Goal: Communication & Community: Answer question/provide support

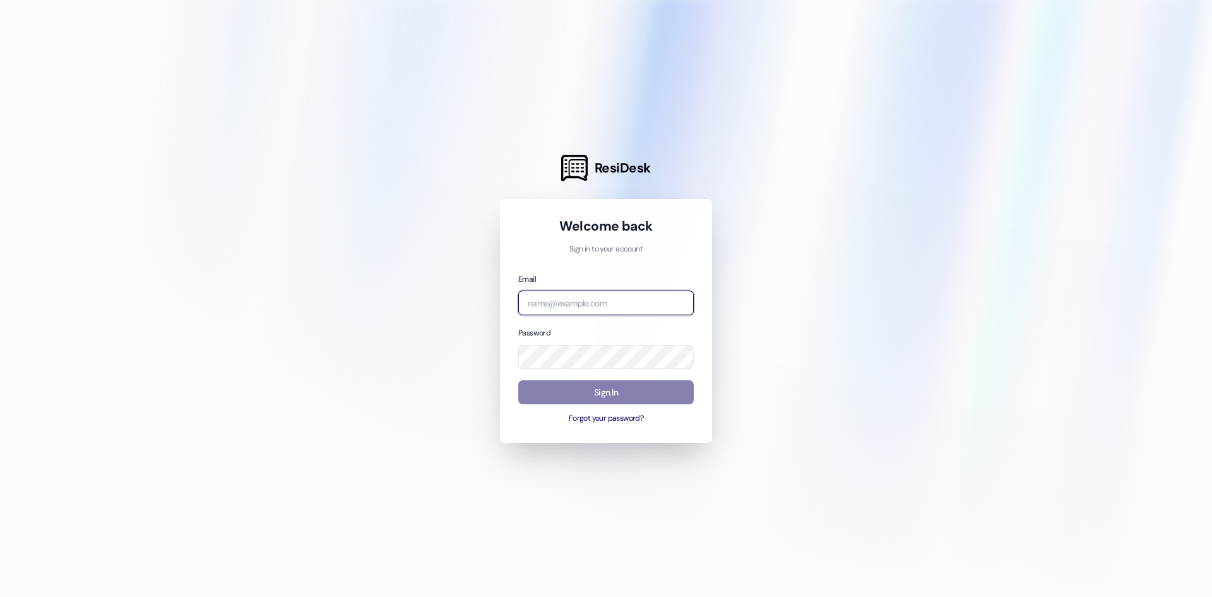
click at [604, 312] on input "email" at bounding box center [606, 302] width 176 height 25
type input "[PERSON_NAME][EMAIL_ADDRESS][PERSON_NAME][DOMAIN_NAME]"
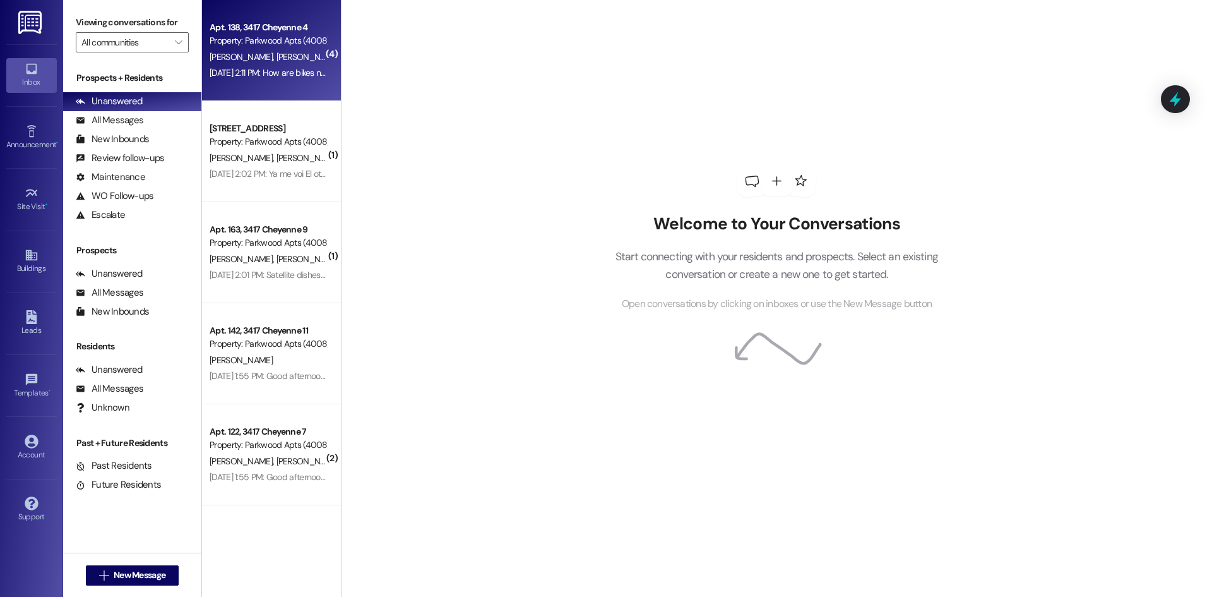
click at [285, 63] on div "[PERSON_NAME] [PERSON_NAME]" at bounding box center [267, 57] width 119 height 16
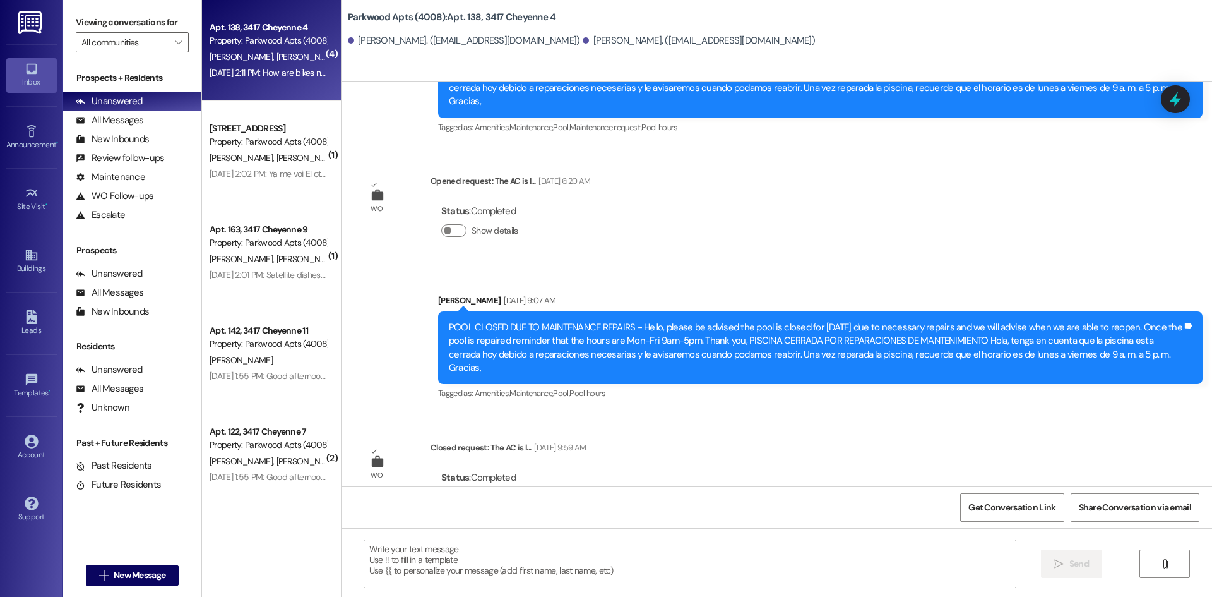
scroll to position [10542, 0]
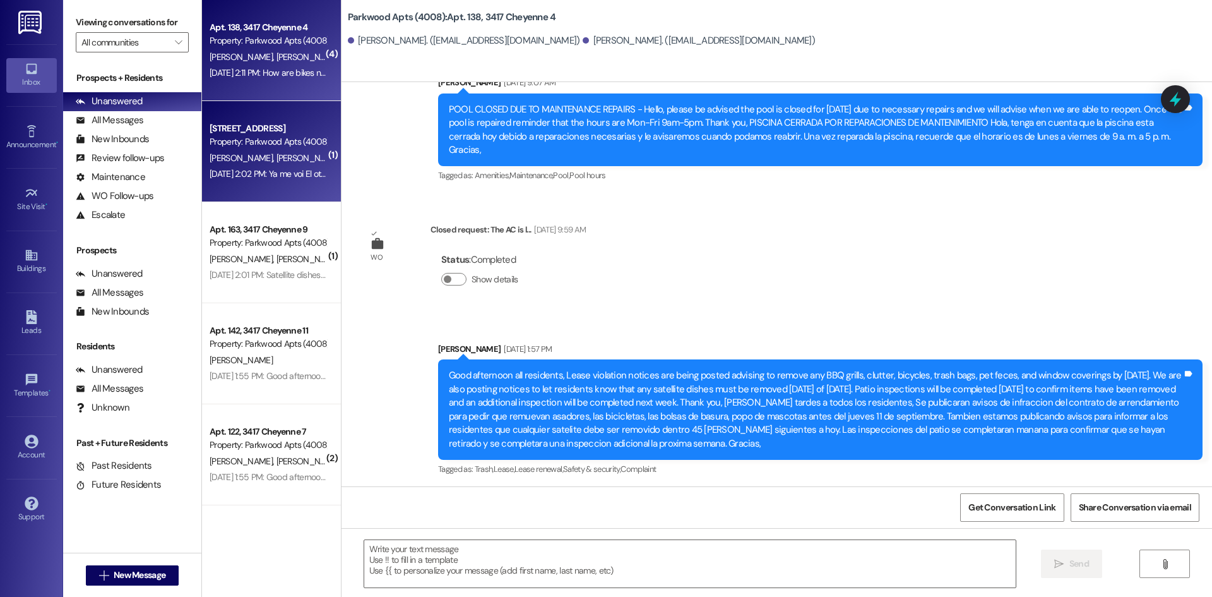
click at [276, 157] on span "[PERSON_NAME] [PERSON_NAME]" at bounding box center [340, 157] width 128 height 11
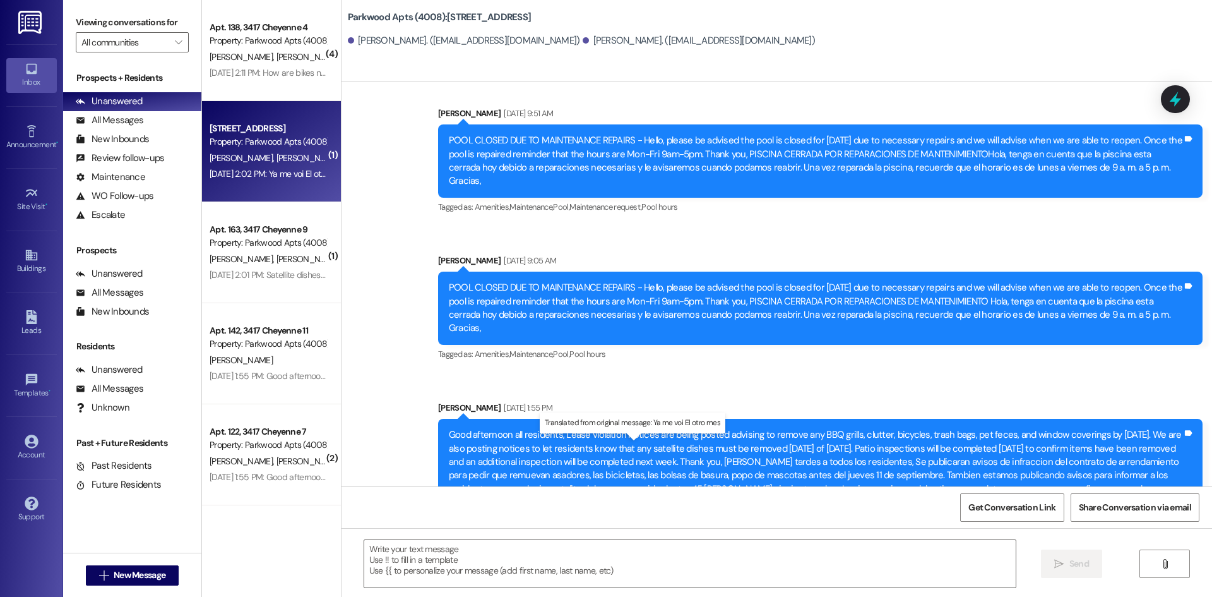
scroll to position [14660, 0]
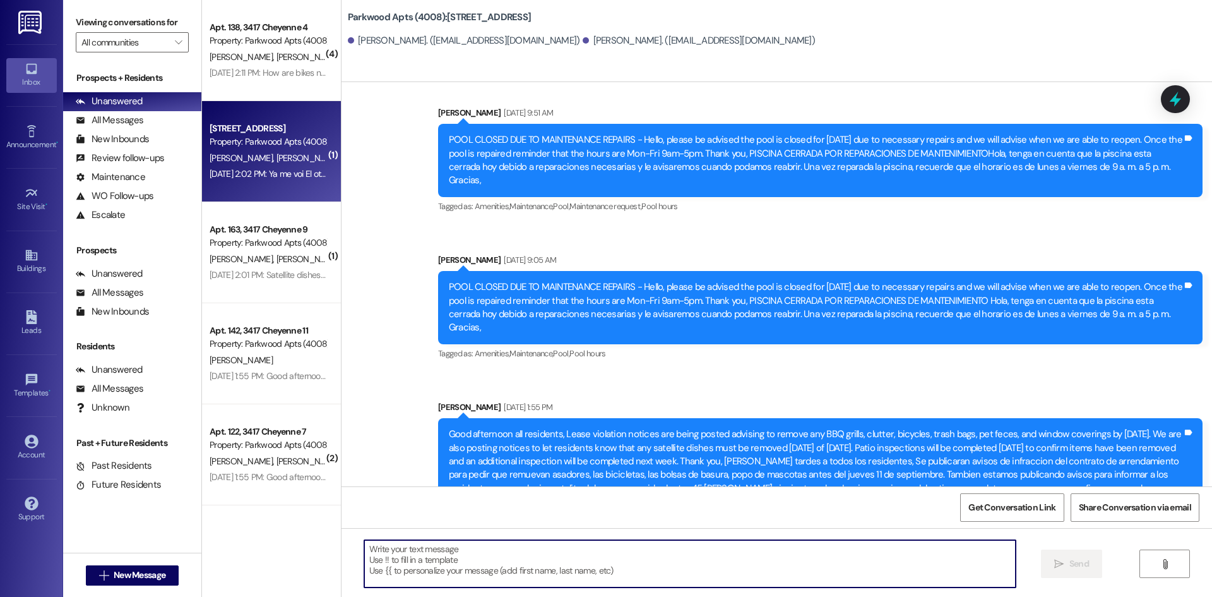
click at [486, 557] on textarea at bounding box center [690, 563] width 652 height 47
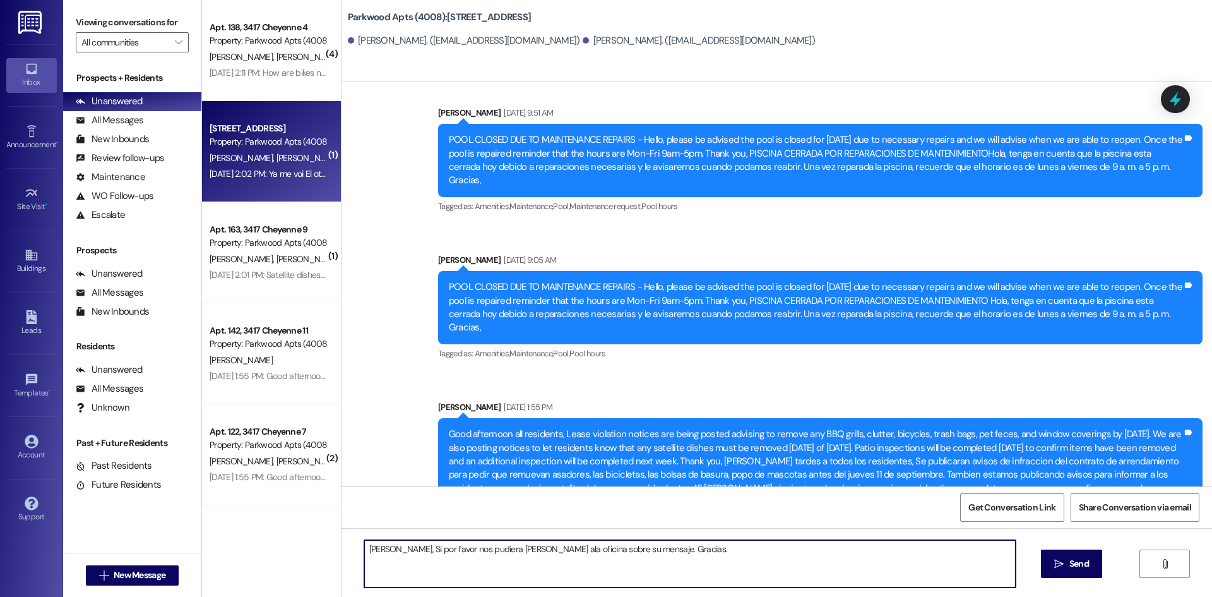
type textarea "[PERSON_NAME], Si por favor nos pudiera [PERSON_NAME] ala oficina sobre su mens…"
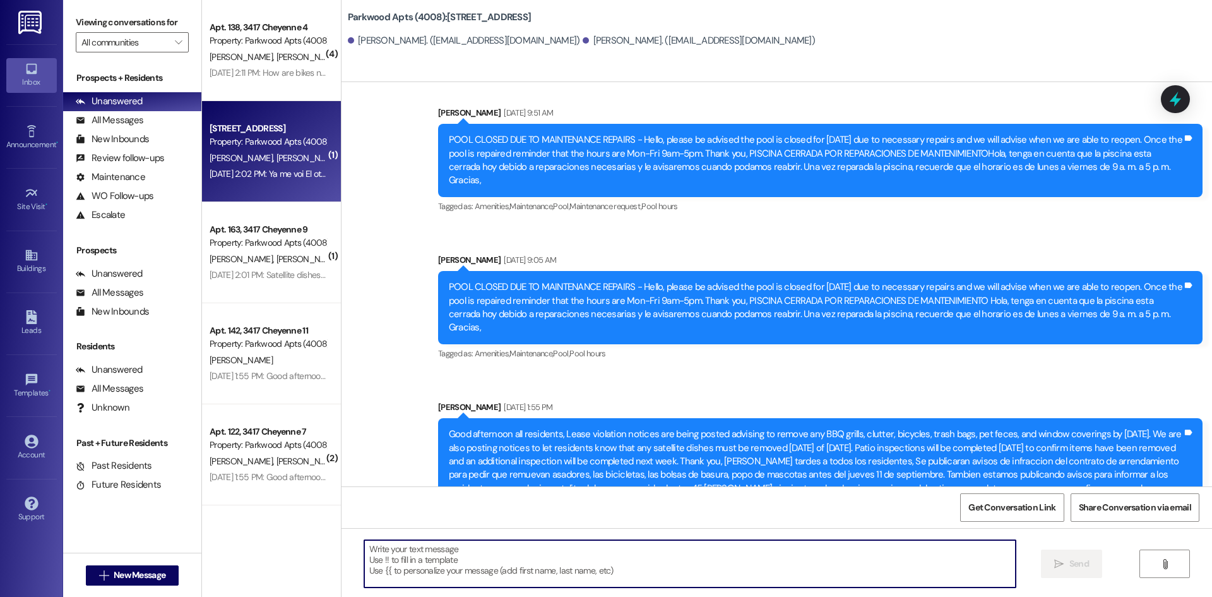
scroll to position [14659, 0]
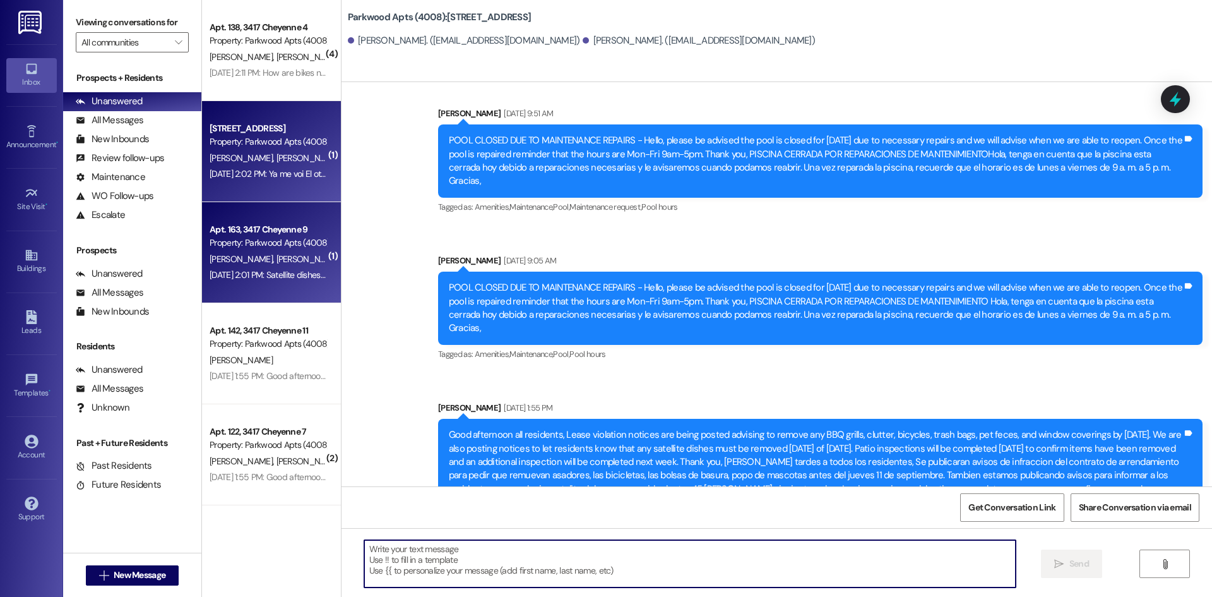
click at [237, 263] on span "[PERSON_NAME]" at bounding box center [243, 258] width 67 height 11
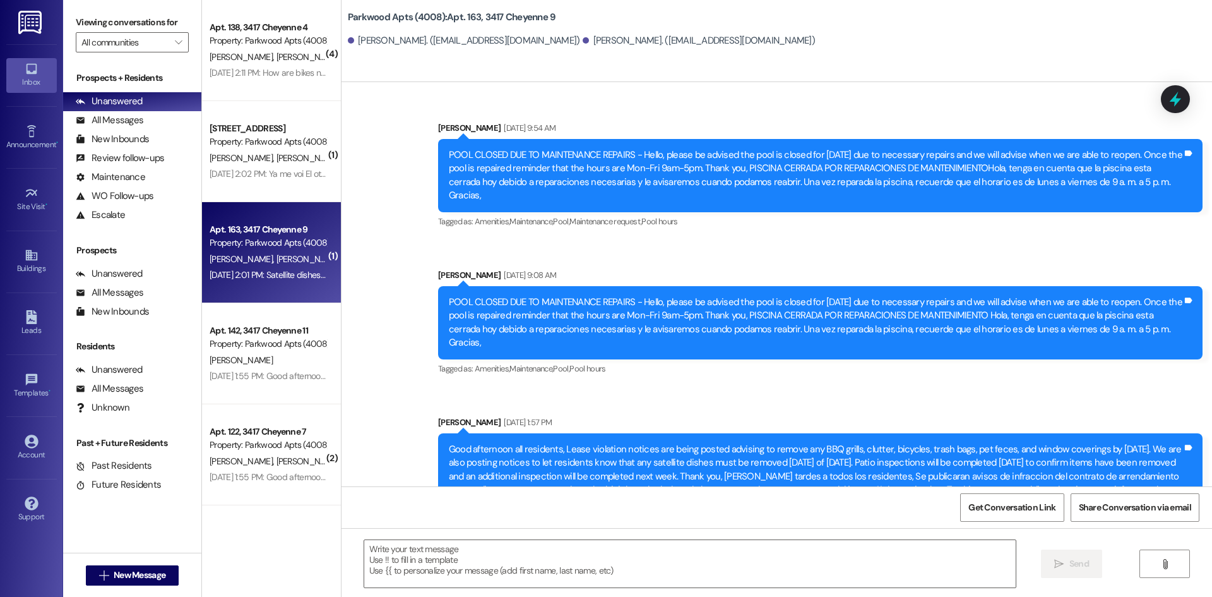
scroll to position [9283, 0]
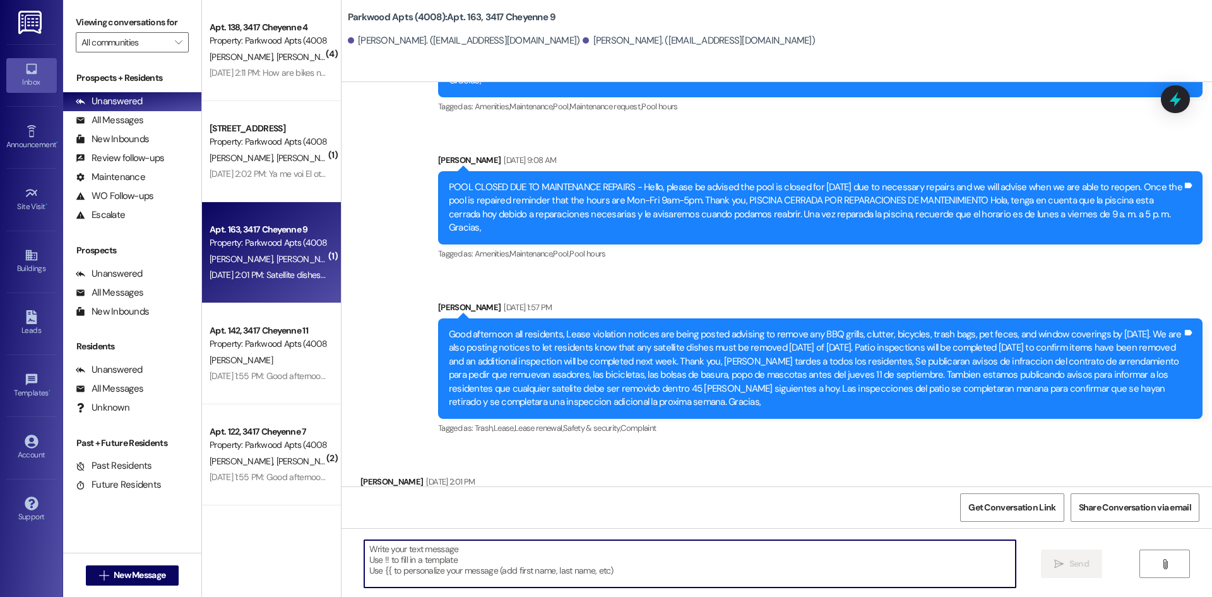
click at [493, 566] on textarea at bounding box center [690, 563] width 652 height 47
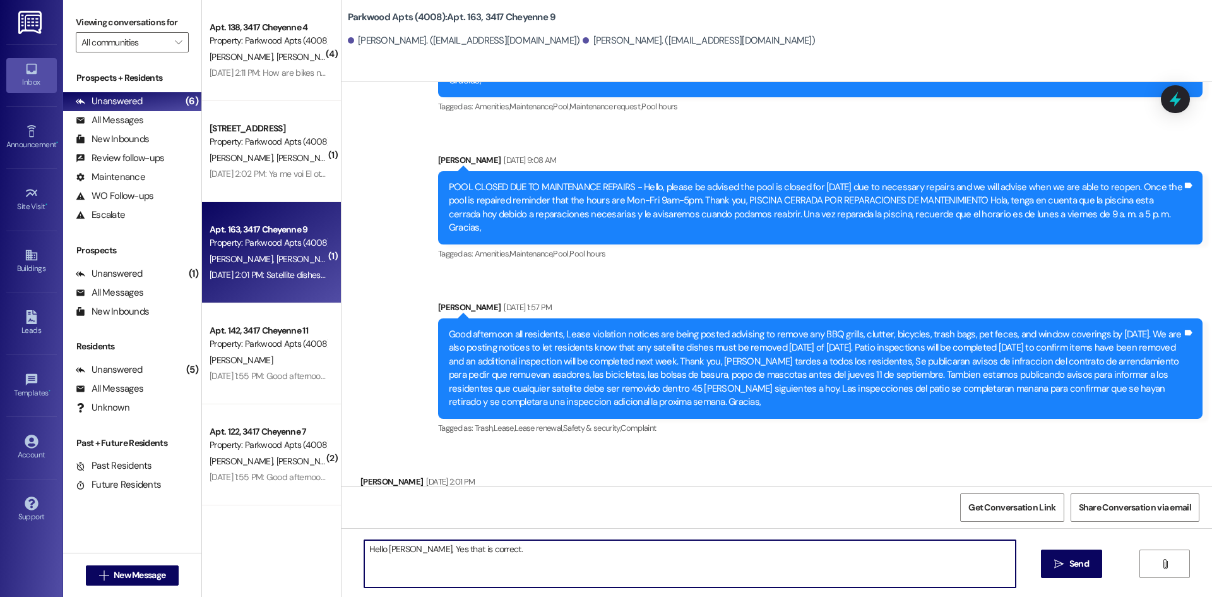
click at [540, 545] on textarea "Hello [PERSON_NAME], Yes that is correct." at bounding box center [690, 563] width 652 height 47
type textarea "Hello [PERSON_NAME], Yes that is correct. If you would like to further discuss …"
click at [1065, 566] on span " Send" at bounding box center [1072, 563] width 40 height 13
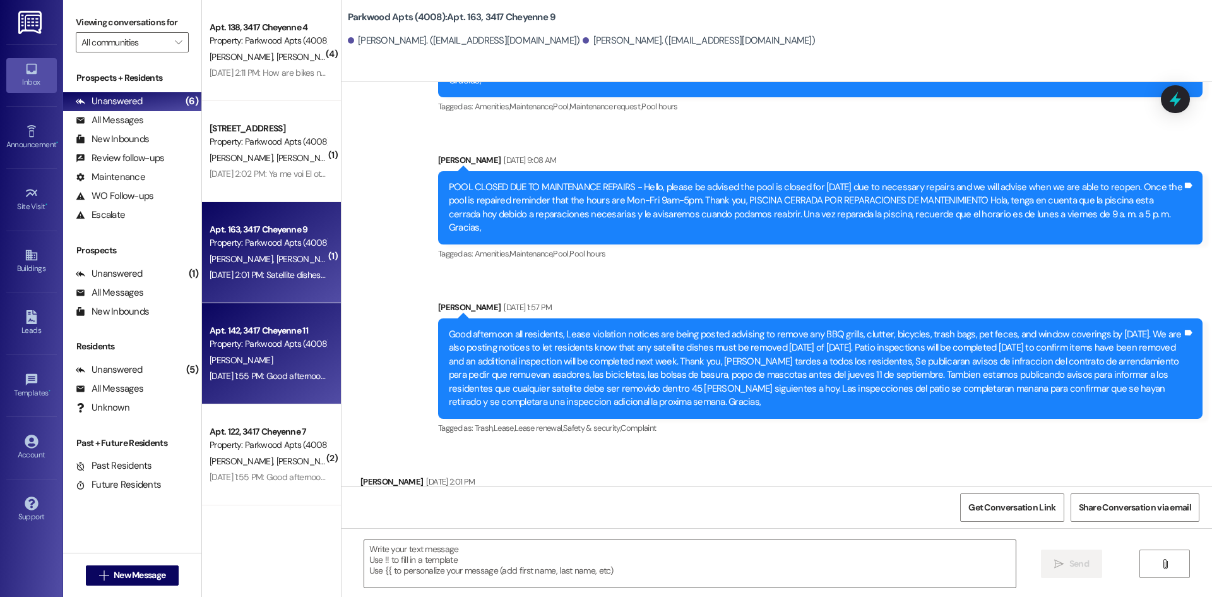
scroll to position [9282, 0]
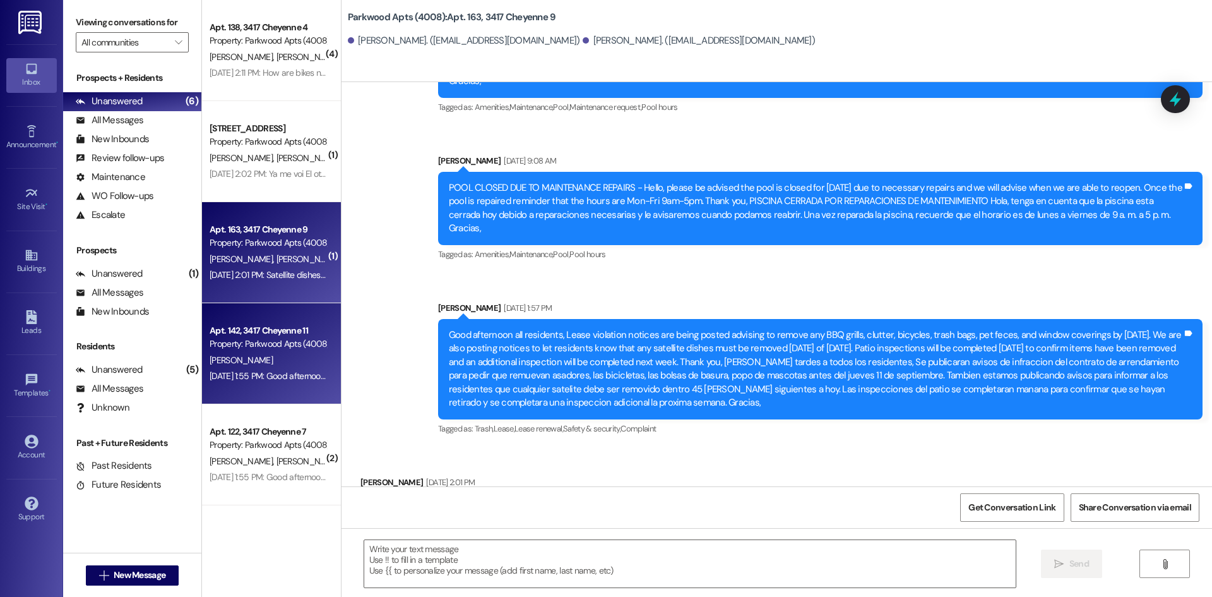
click at [284, 362] on div "[PERSON_NAME]" at bounding box center [267, 360] width 119 height 16
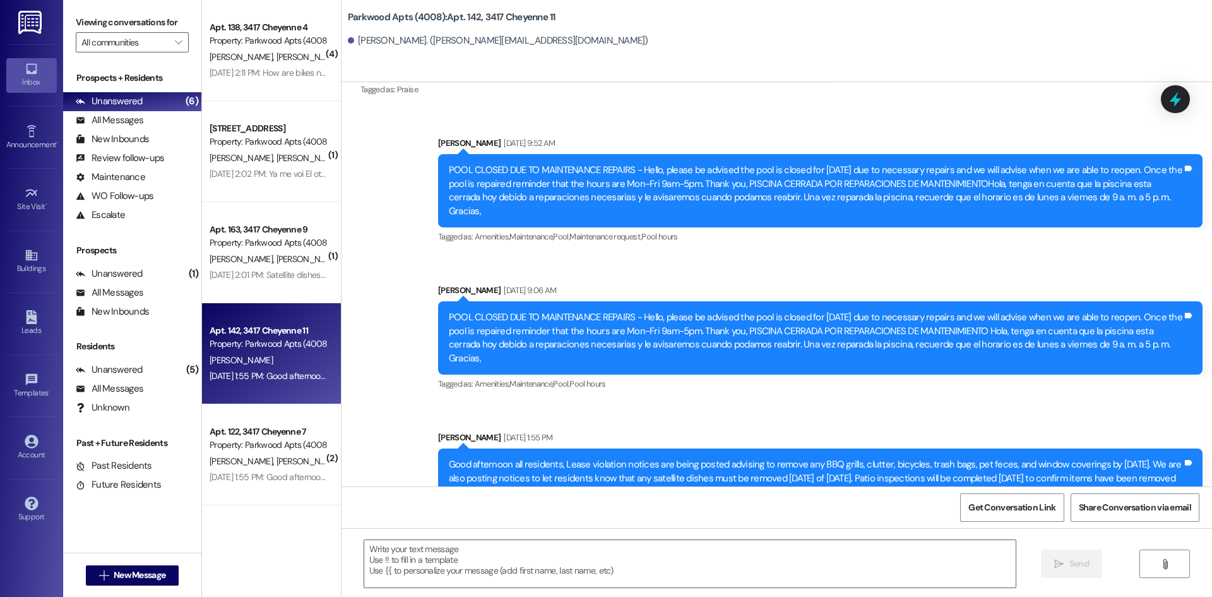
scroll to position [11743, 0]
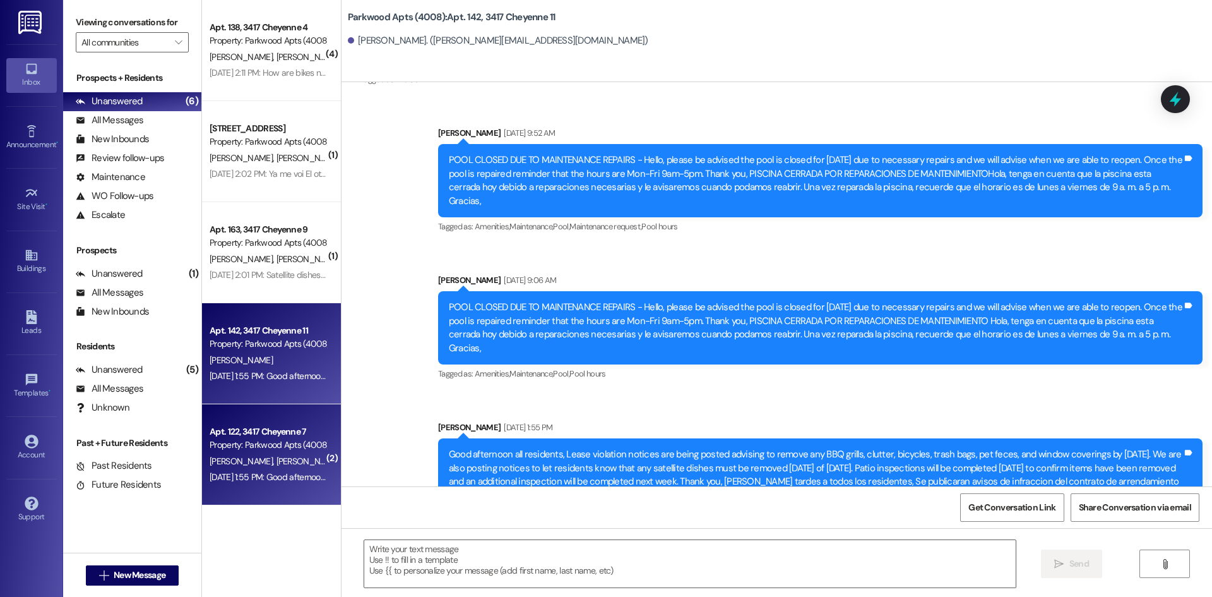
click at [276, 455] on span "[PERSON_NAME] [PERSON_NAME]" at bounding box center [340, 460] width 128 height 11
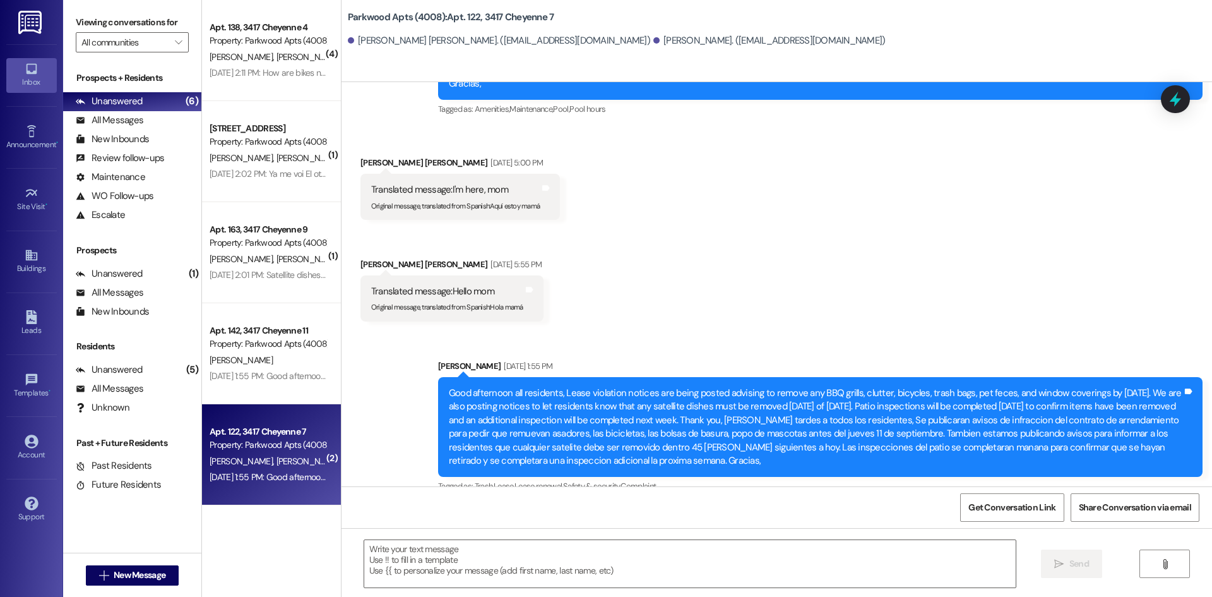
scroll to position [364, 0]
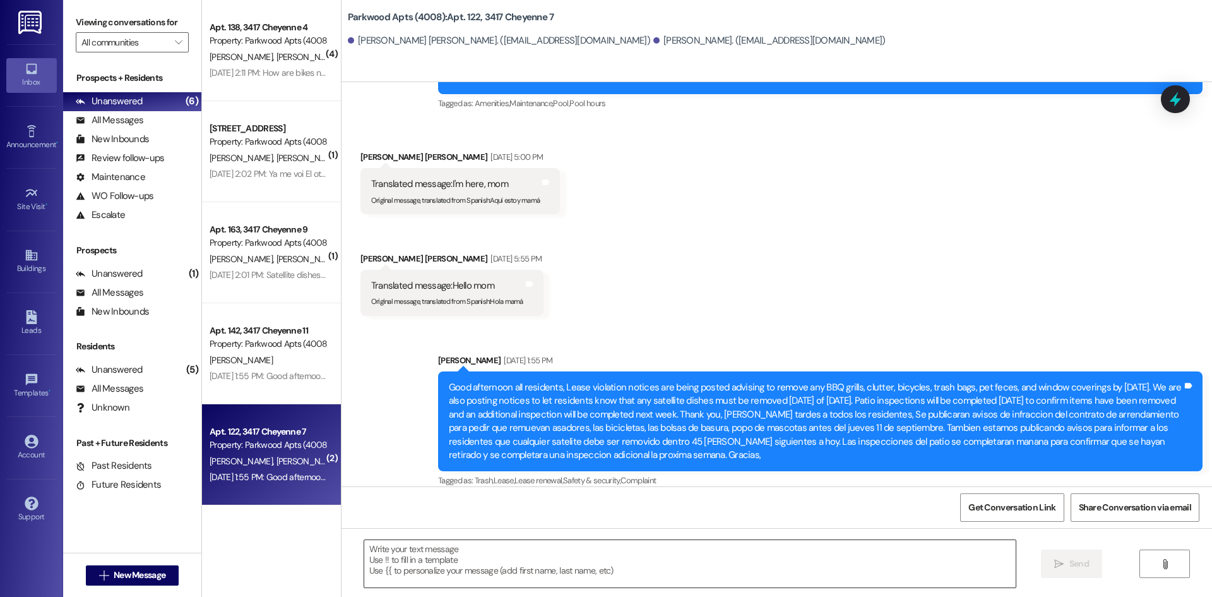
click at [481, 553] on textarea at bounding box center [690, 563] width 652 height 47
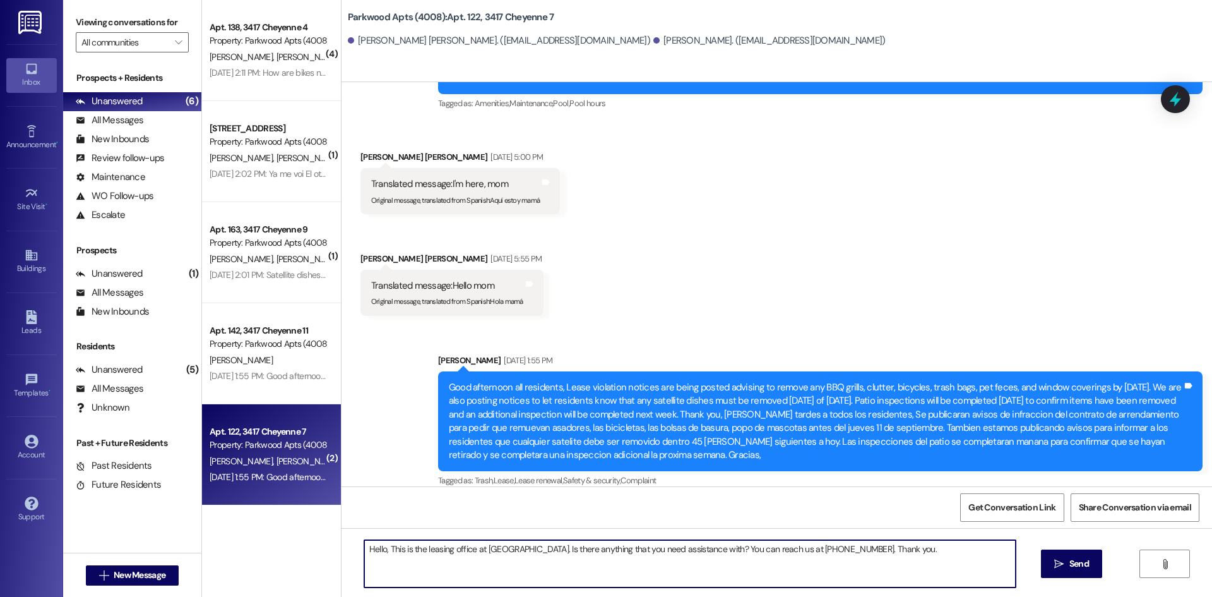
type textarea "Hello, This is the leasing office at [GEOGRAPHIC_DATA]. Is there anything that …"
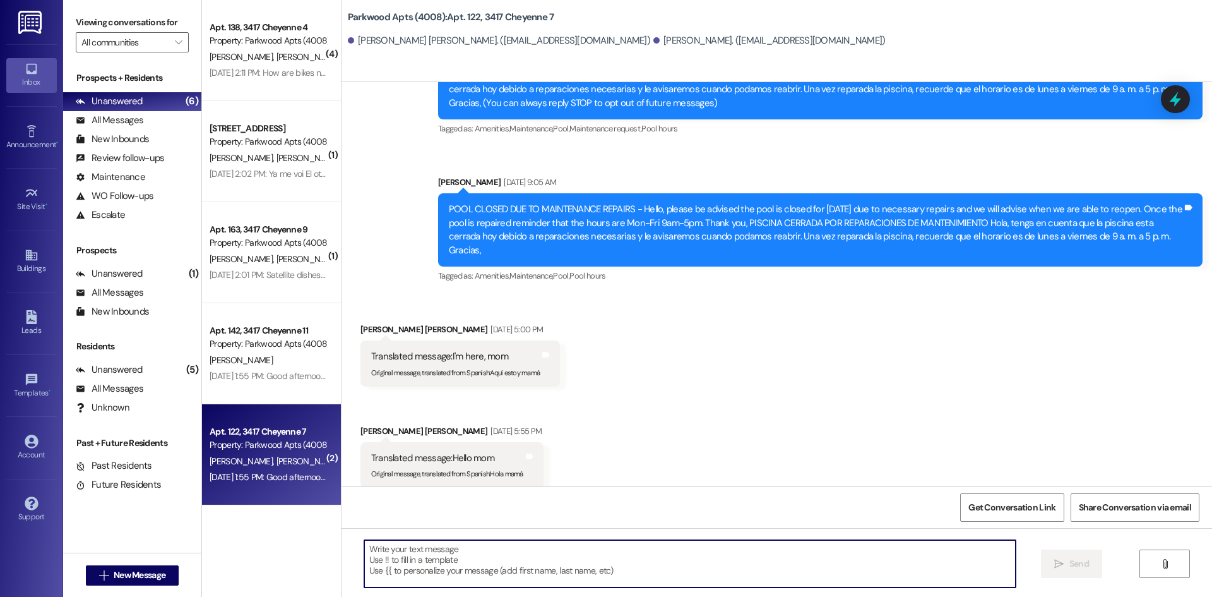
scroll to position [189, 0]
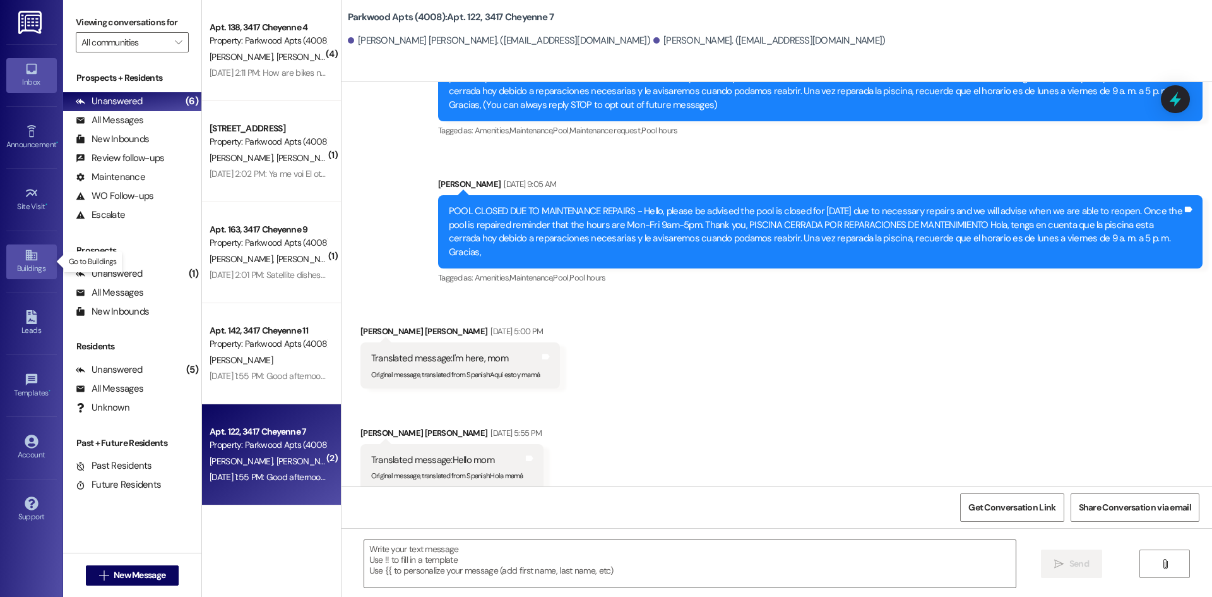
click at [30, 262] on div "Buildings" at bounding box center [31, 268] width 63 height 13
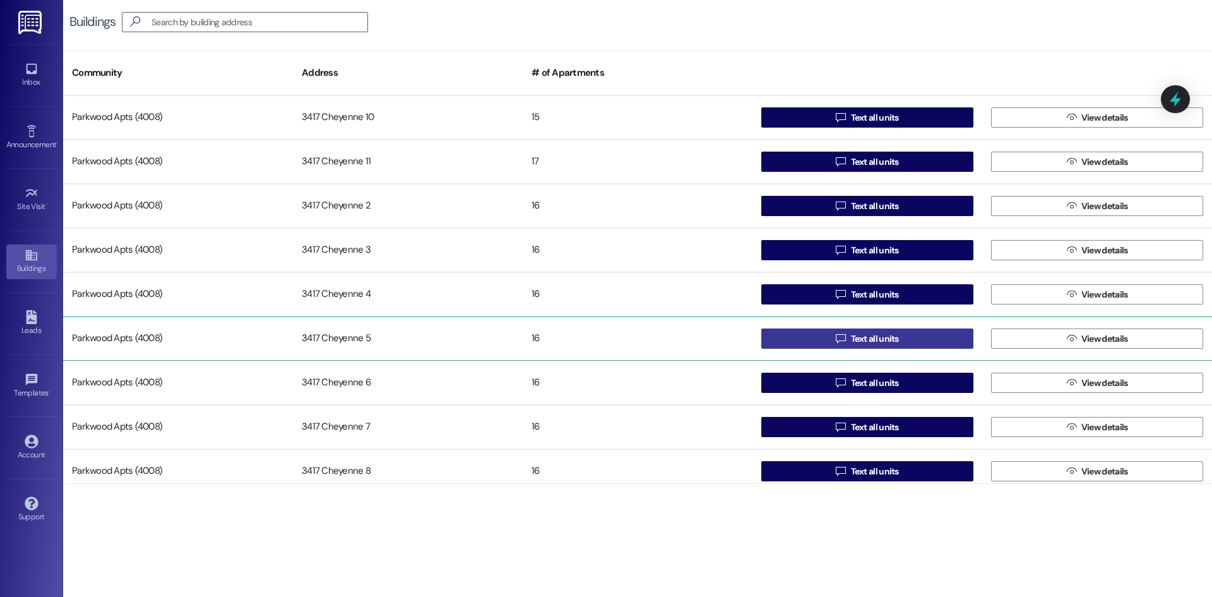
click at [887, 340] on span "Text all units" at bounding box center [875, 338] width 48 height 13
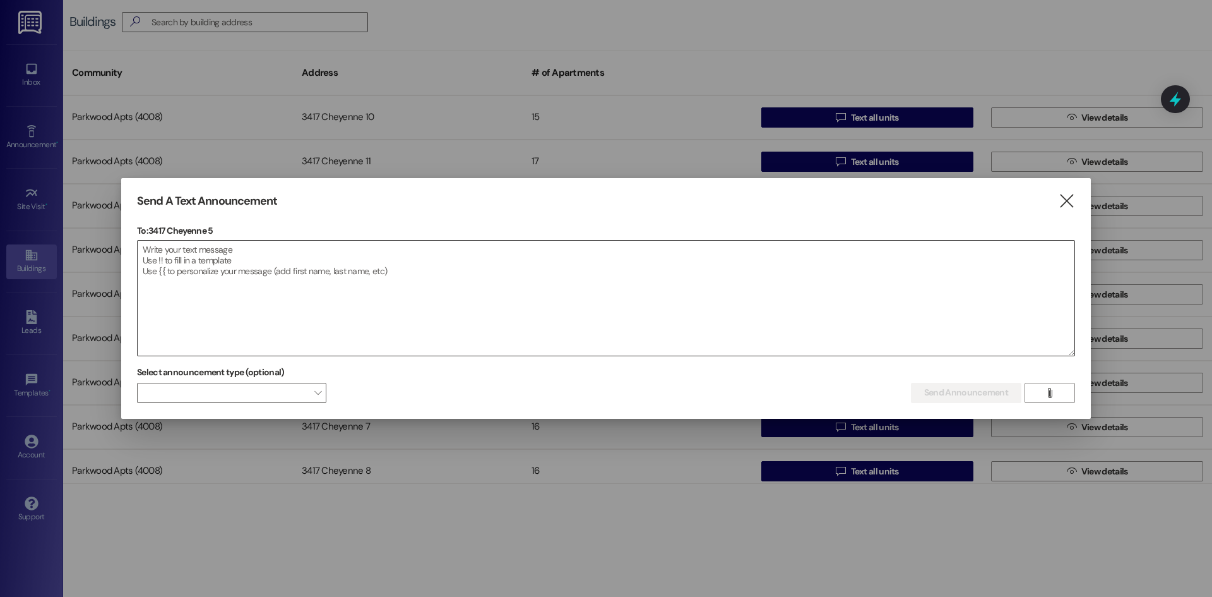
click at [404, 278] on textarea at bounding box center [606, 298] width 937 height 115
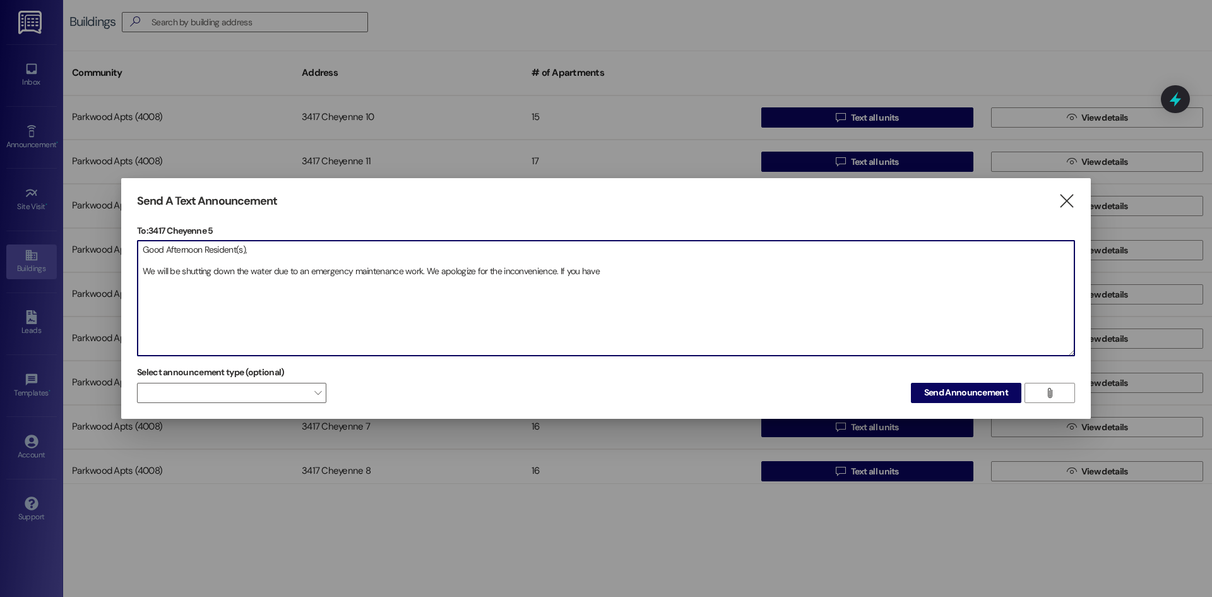
click at [618, 262] on textarea "Good Afternoon Resident(s), We will be shutting down the water due to an emerge…" at bounding box center [606, 298] width 937 height 115
click at [601, 275] on textarea "Good Afternoon Resident(s), We will be shutting down the water due to an emerge…" at bounding box center [606, 298] width 937 height 115
drag, startPoint x: 225, startPoint y: 303, endPoint x: 150, endPoint y: 252, distance: 90.9
click at [140, 253] on textarea "Good Afternoon Resident(s), We will be shutting down the water due to an emerge…" at bounding box center [606, 298] width 937 height 115
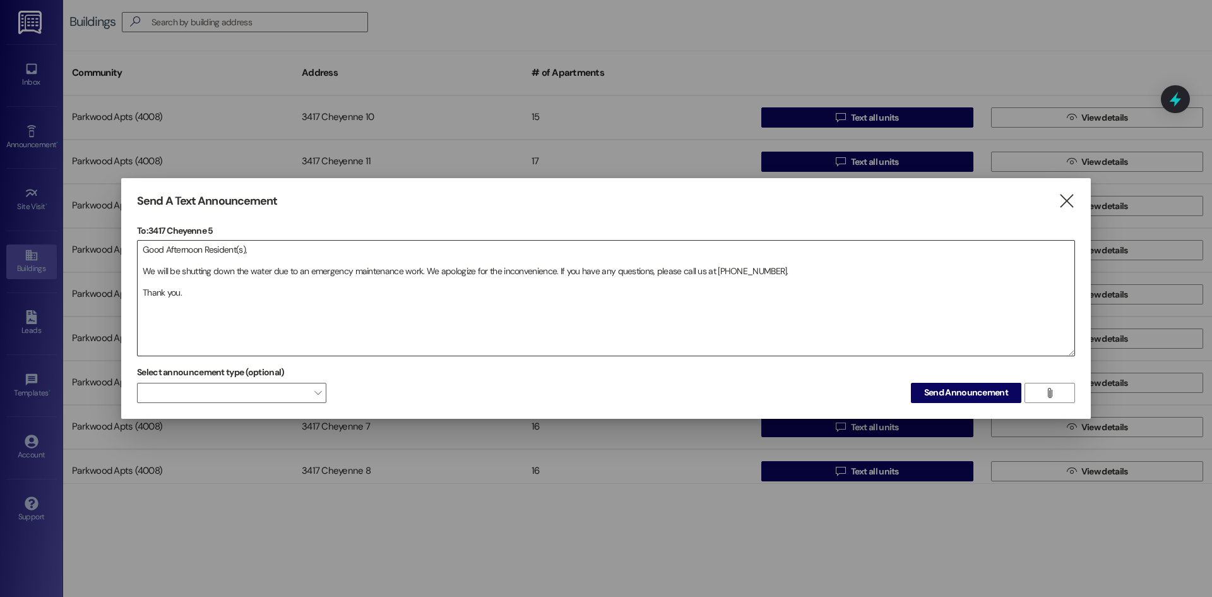
click at [247, 282] on textarea "Good Afternoon Resident(s), We will be shutting down the water due to an emerge…" at bounding box center [606, 298] width 937 height 115
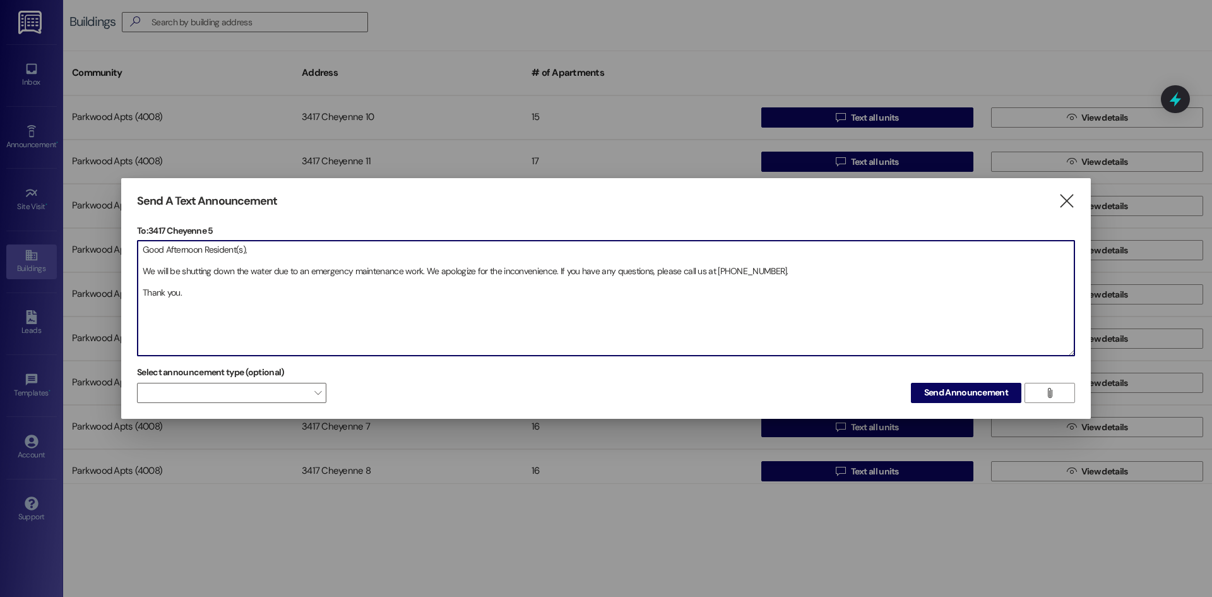
drag, startPoint x: 143, startPoint y: 270, endPoint x: 187, endPoint y: 303, distance: 54.9
click at [187, 303] on textarea "Good Afternoon Resident(s), We will be shutting down the water due to an emerge…" at bounding box center [606, 298] width 937 height 115
drag, startPoint x: 194, startPoint y: 299, endPoint x: 133, endPoint y: 252, distance: 77.5
click at [133, 252] on div "Send A Text Announcement  To: 3417 Cheyenne 5  Drop image file here Good Afte…" at bounding box center [606, 298] width 970 height 241
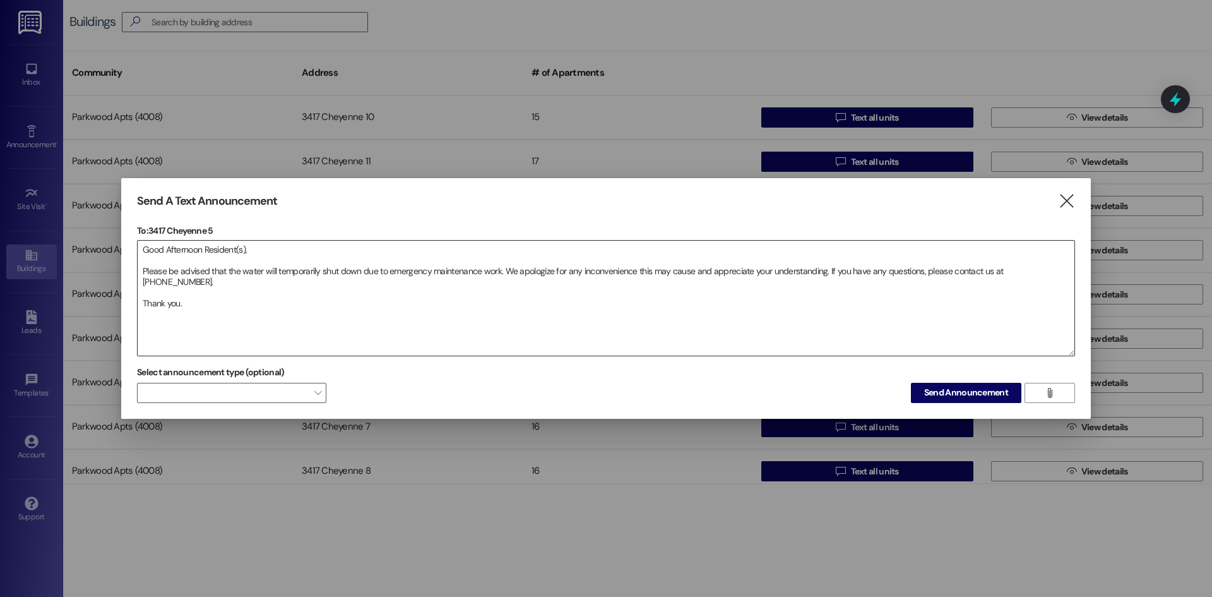
click at [153, 323] on textarea "Good Afternoon Resident(s), Please be advised that the water will temporarily s…" at bounding box center [606, 298] width 937 height 115
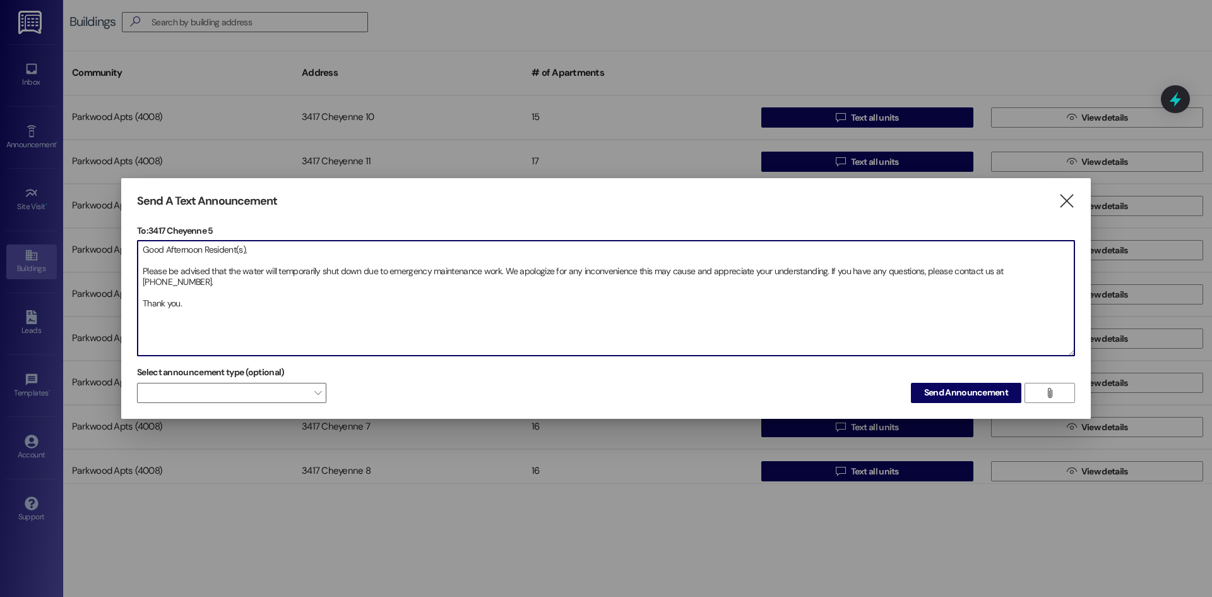
click at [195, 291] on textarea "Good Afternoon Resident(s), Please be advised that the water will temporarily s…" at bounding box center [606, 298] width 937 height 115
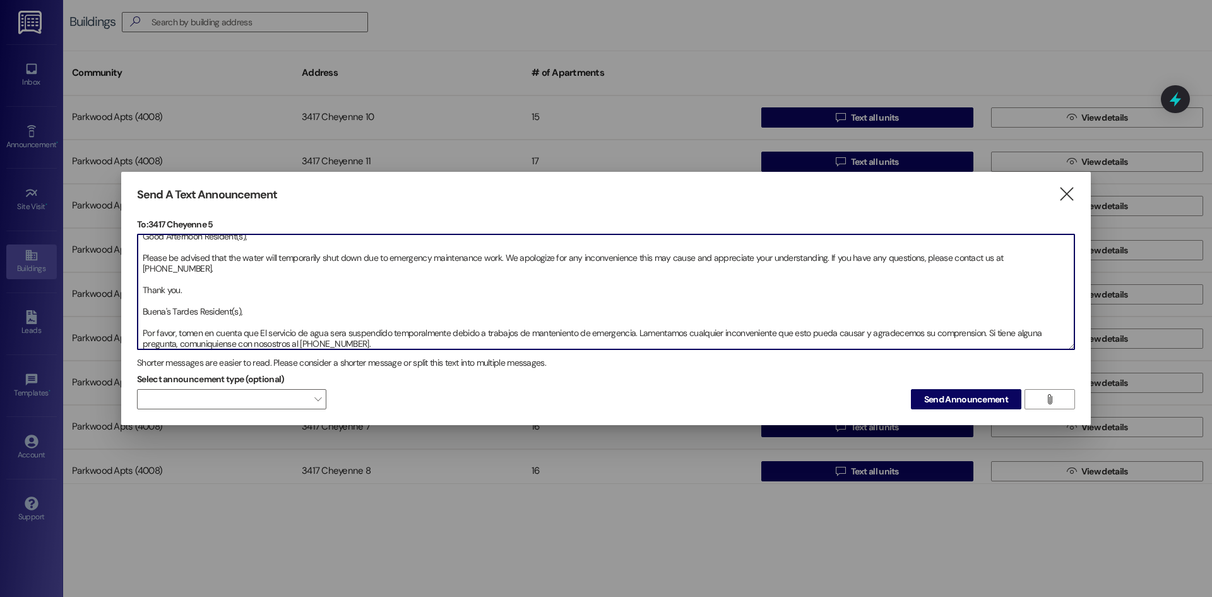
scroll to position [18, 0]
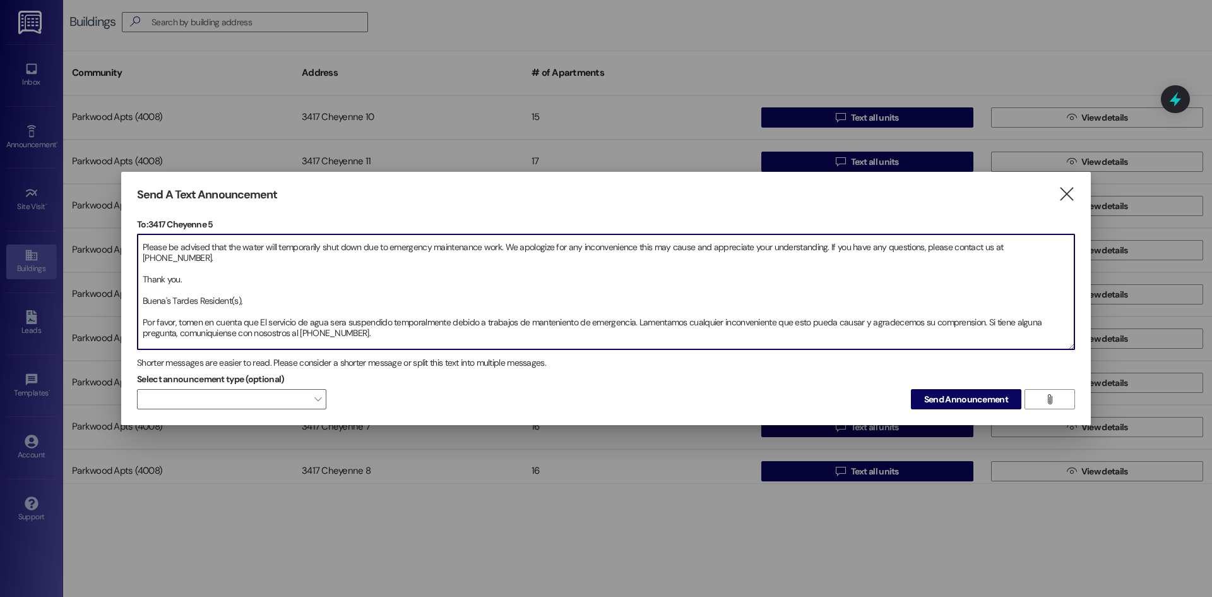
click at [263, 312] on textarea "Good Afternoon Resident(s), Please be advised that the water will temporarily s…" at bounding box center [606, 291] width 937 height 115
type textarea "Good Afternoon Resident(s), Please be advised that the water will temporarily s…"
click at [977, 402] on span "Send Announcement" at bounding box center [966, 399] width 84 height 13
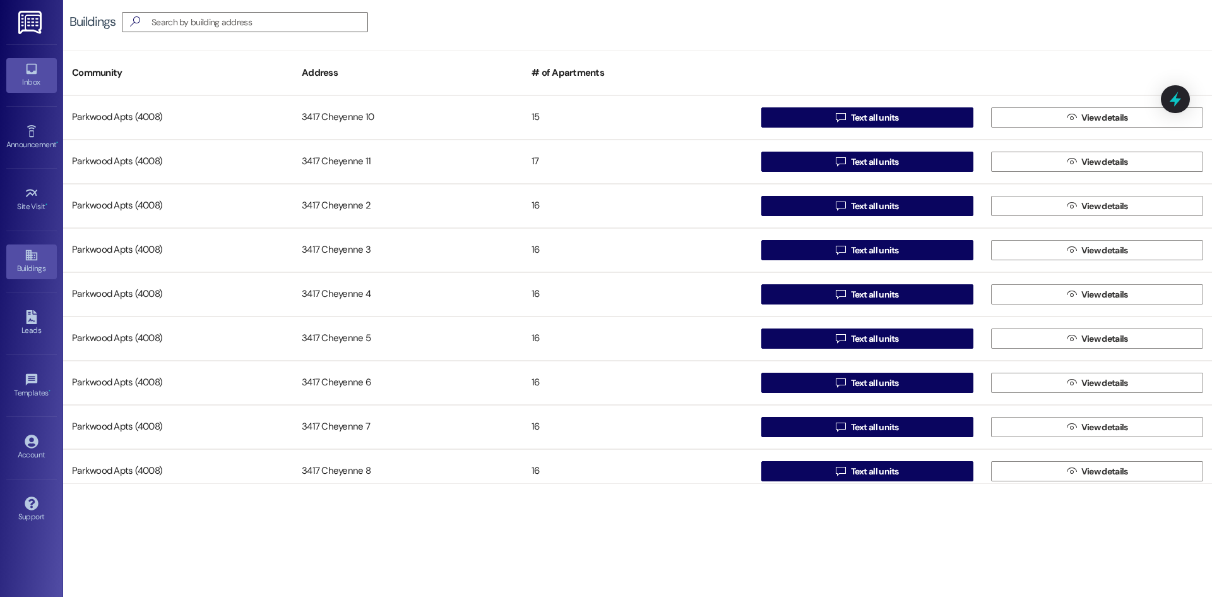
click at [21, 75] on link "Inbox" at bounding box center [31, 75] width 51 height 34
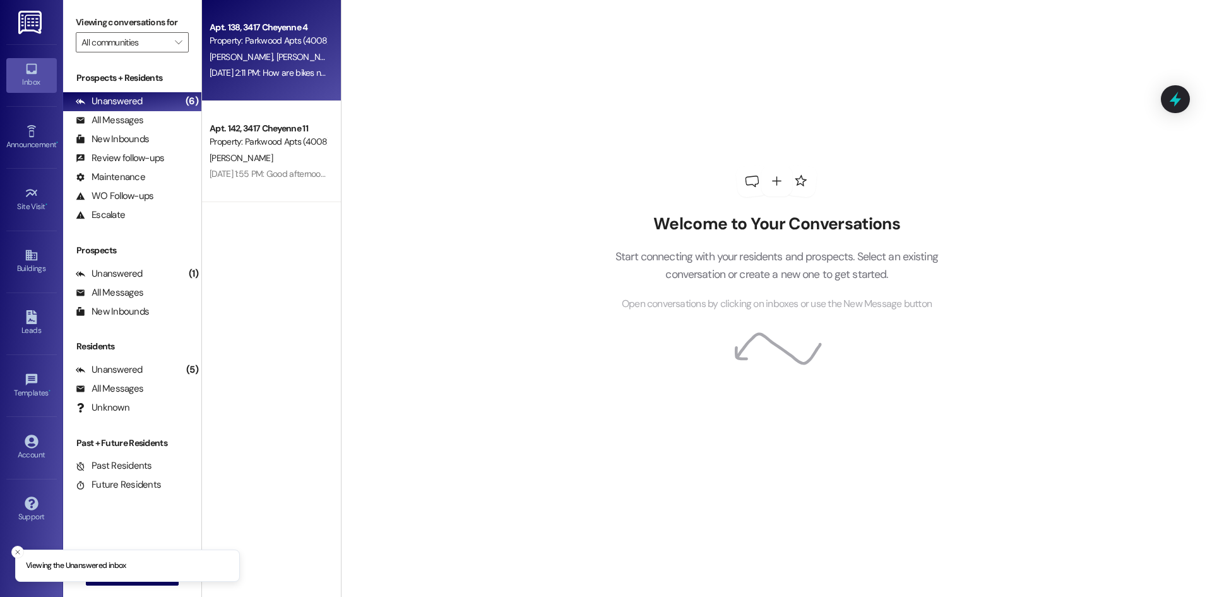
click at [277, 59] on span "[PERSON_NAME]" at bounding box center [307, 56] width 63 height 11
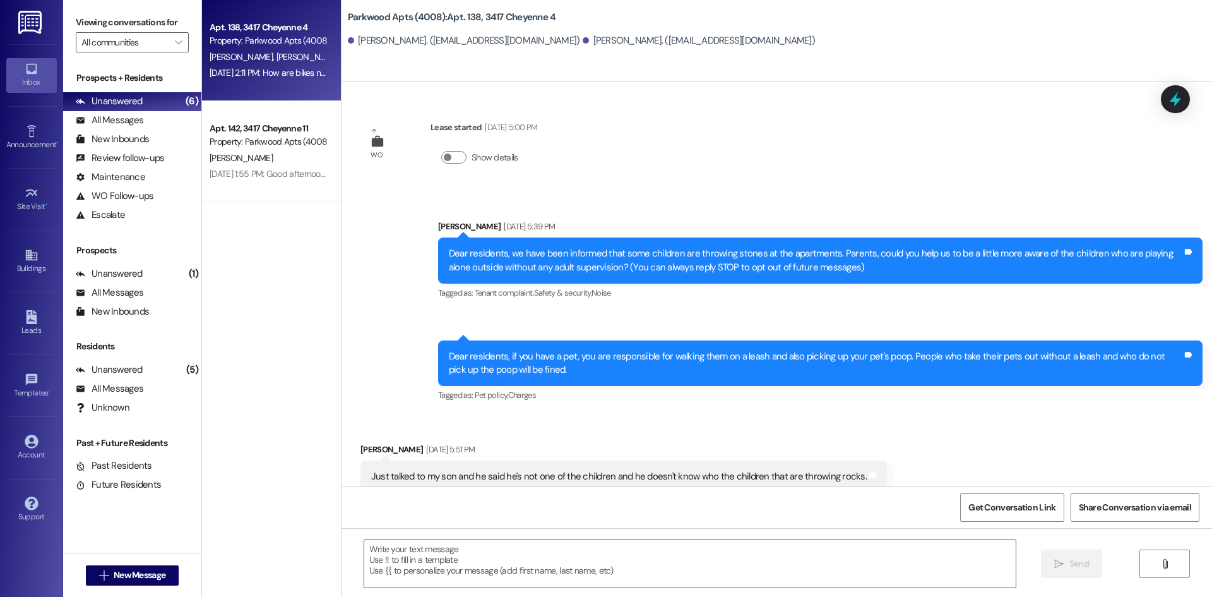
scroll to position [10542, 0]
